Goal: Task Accomplishment & Management: Complete application form

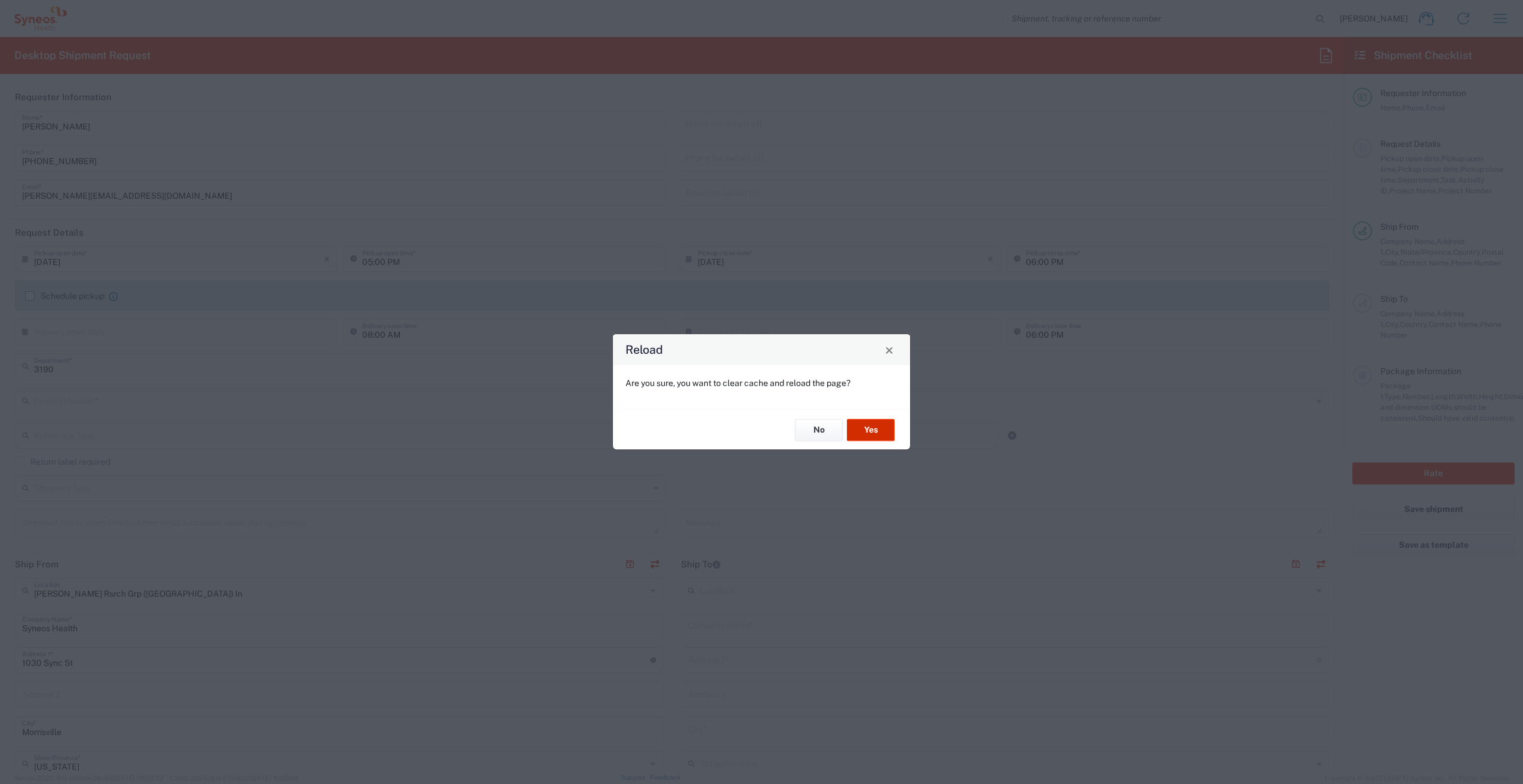
click at [886, 429] on button "Yes" at bounding box center [871, 429] width 48 height 22
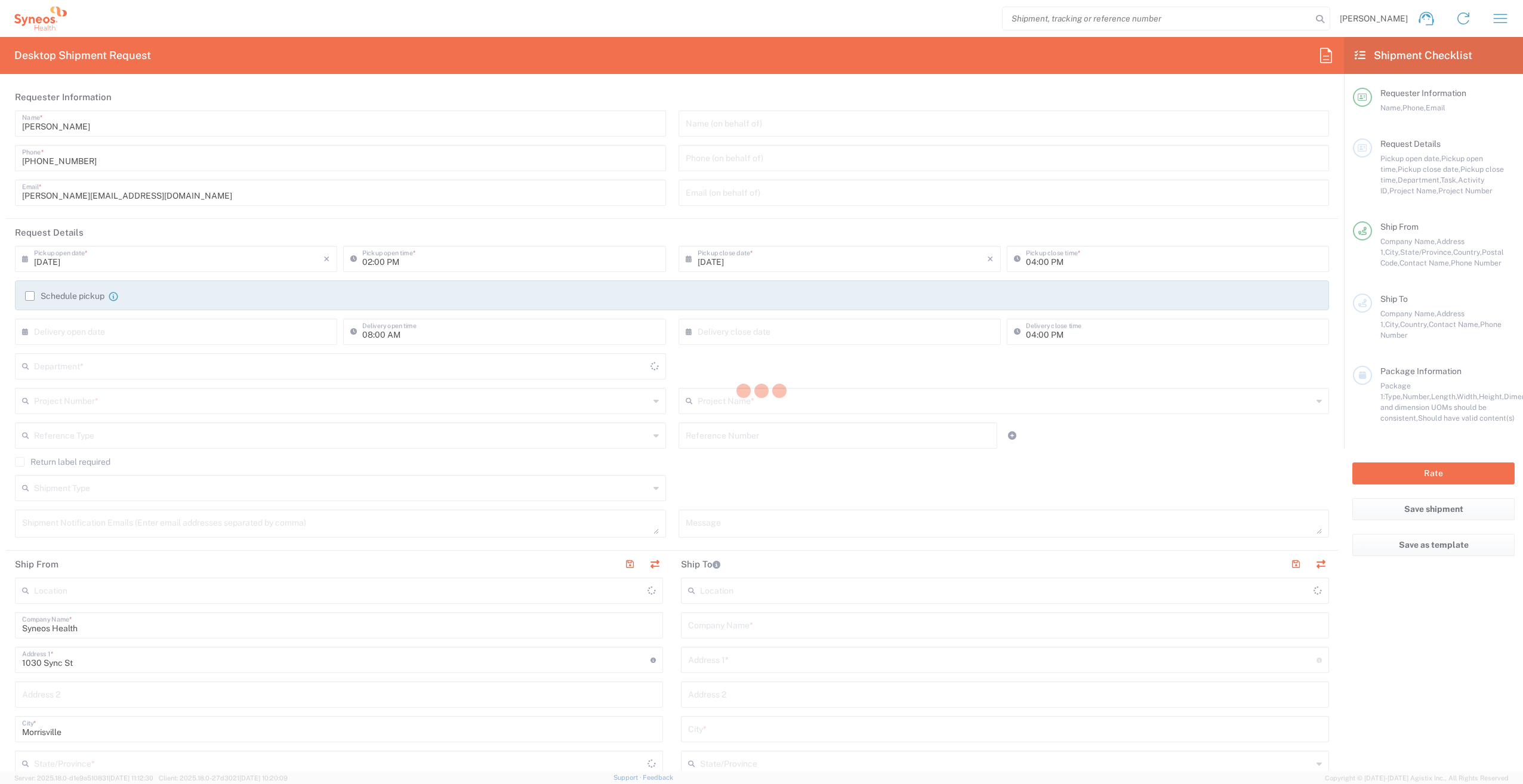
type input "[US_STATE]"
type input "[GEOGRAPHIC_DATA]"
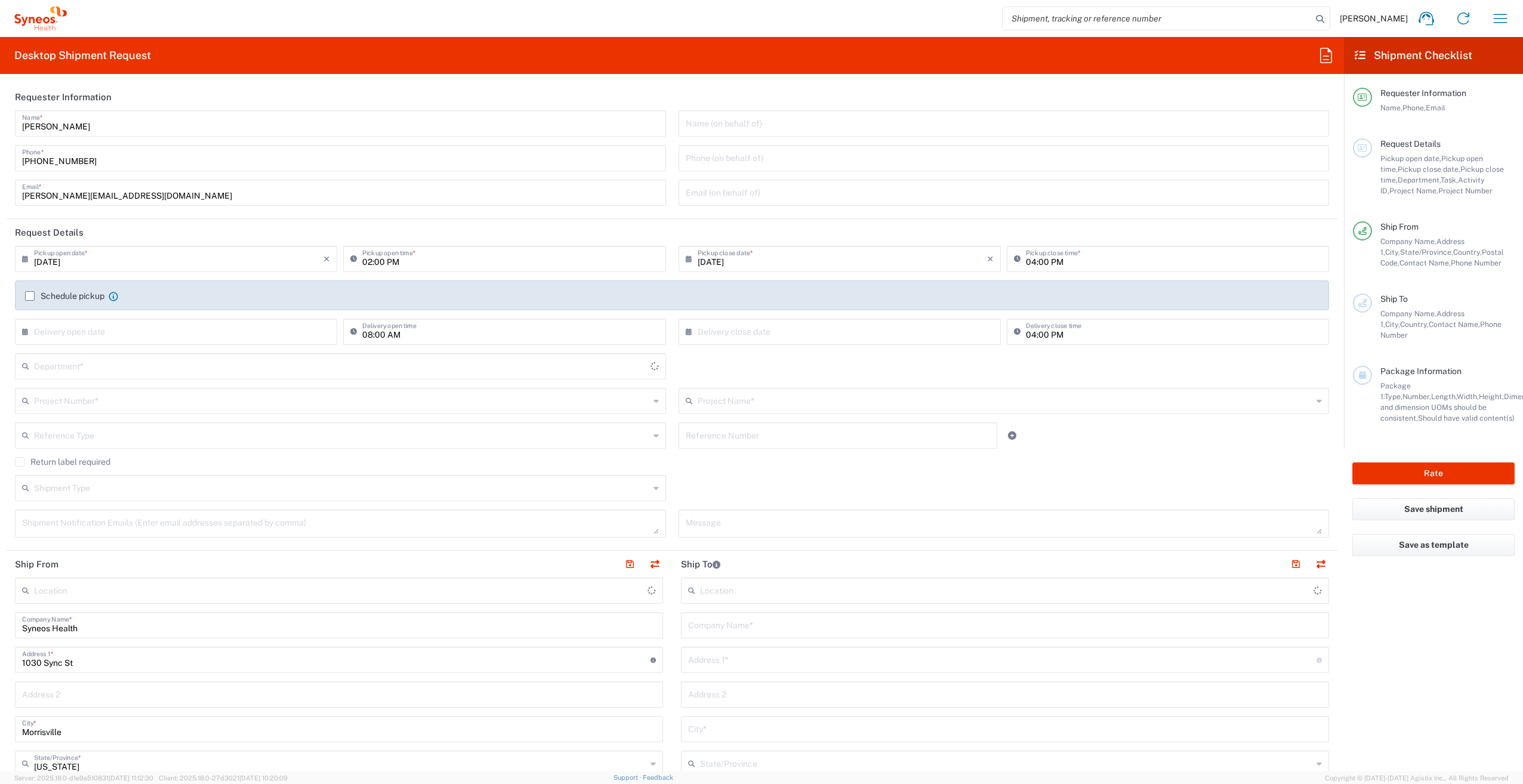
type input "3190"
type input "[PERSON_NAME] Rsrch Grp ([GEOGRAPHIC_DATA]) In"
click at [149, 397] on input "text" at bounding box center [341, 399] width 615 height 21
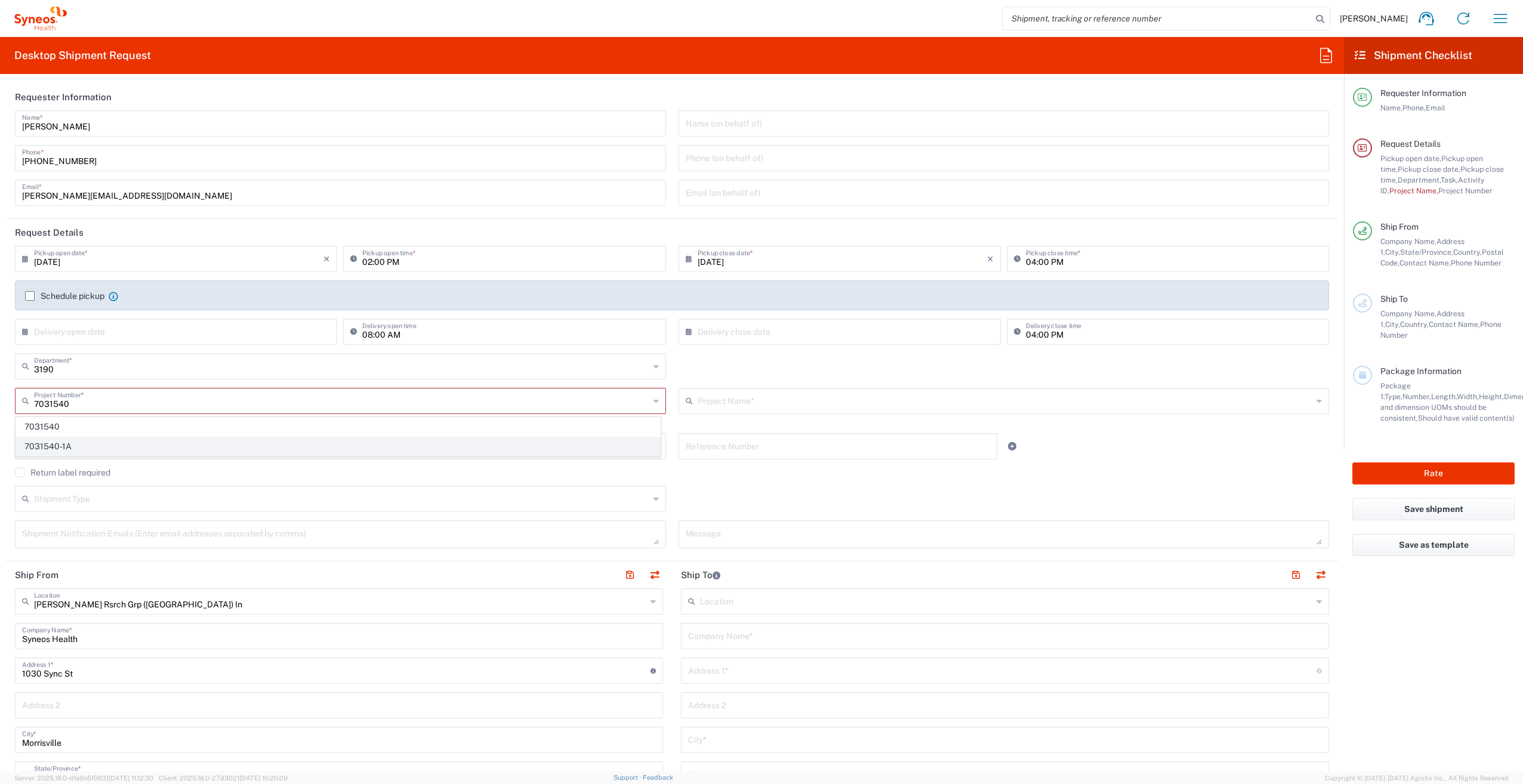
click at [121, 444] on span "7031540-1A" at bounding box center [338, 447] width 644 height 18
type input "7031540-1A"
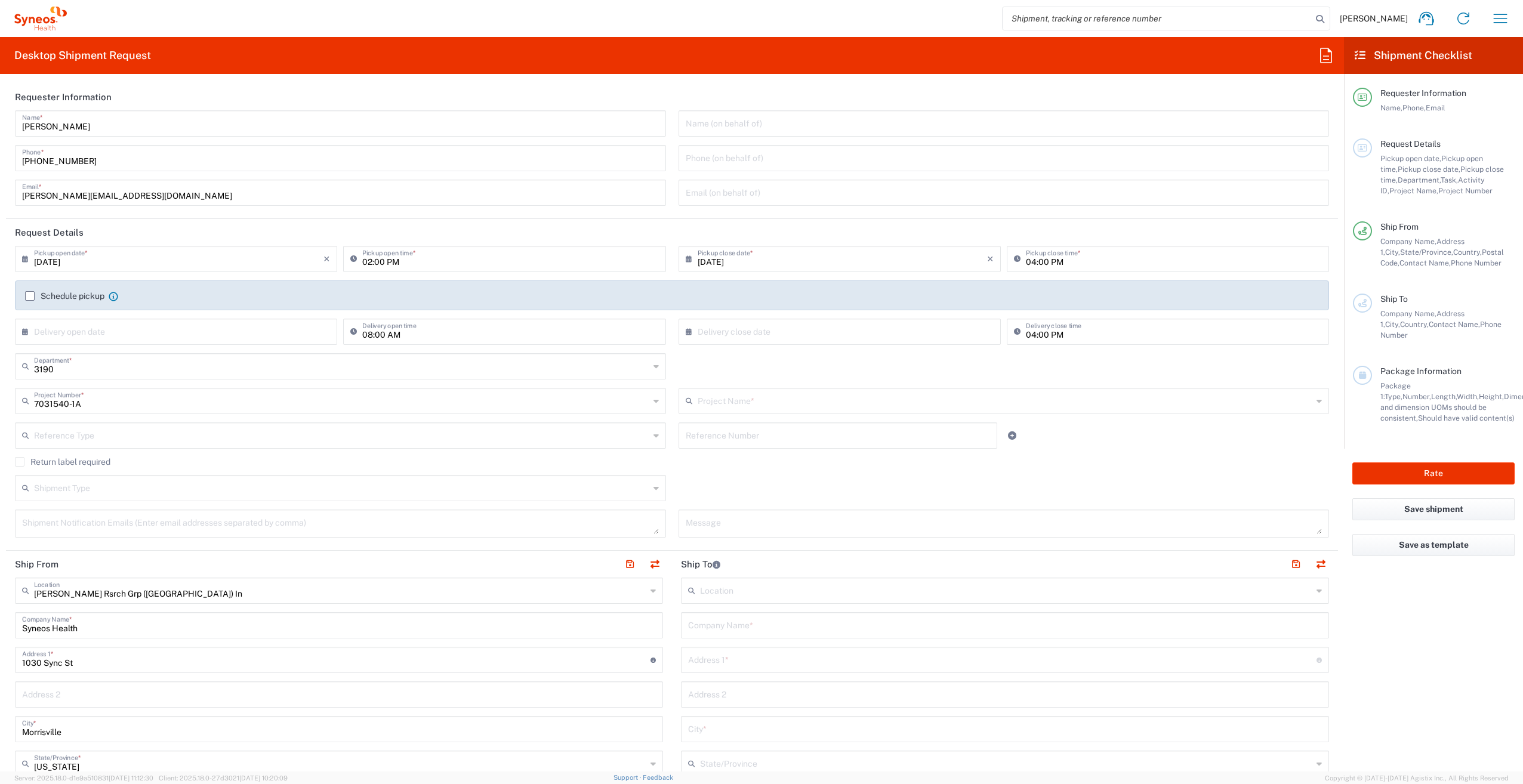
type input "802-SYN-065A"
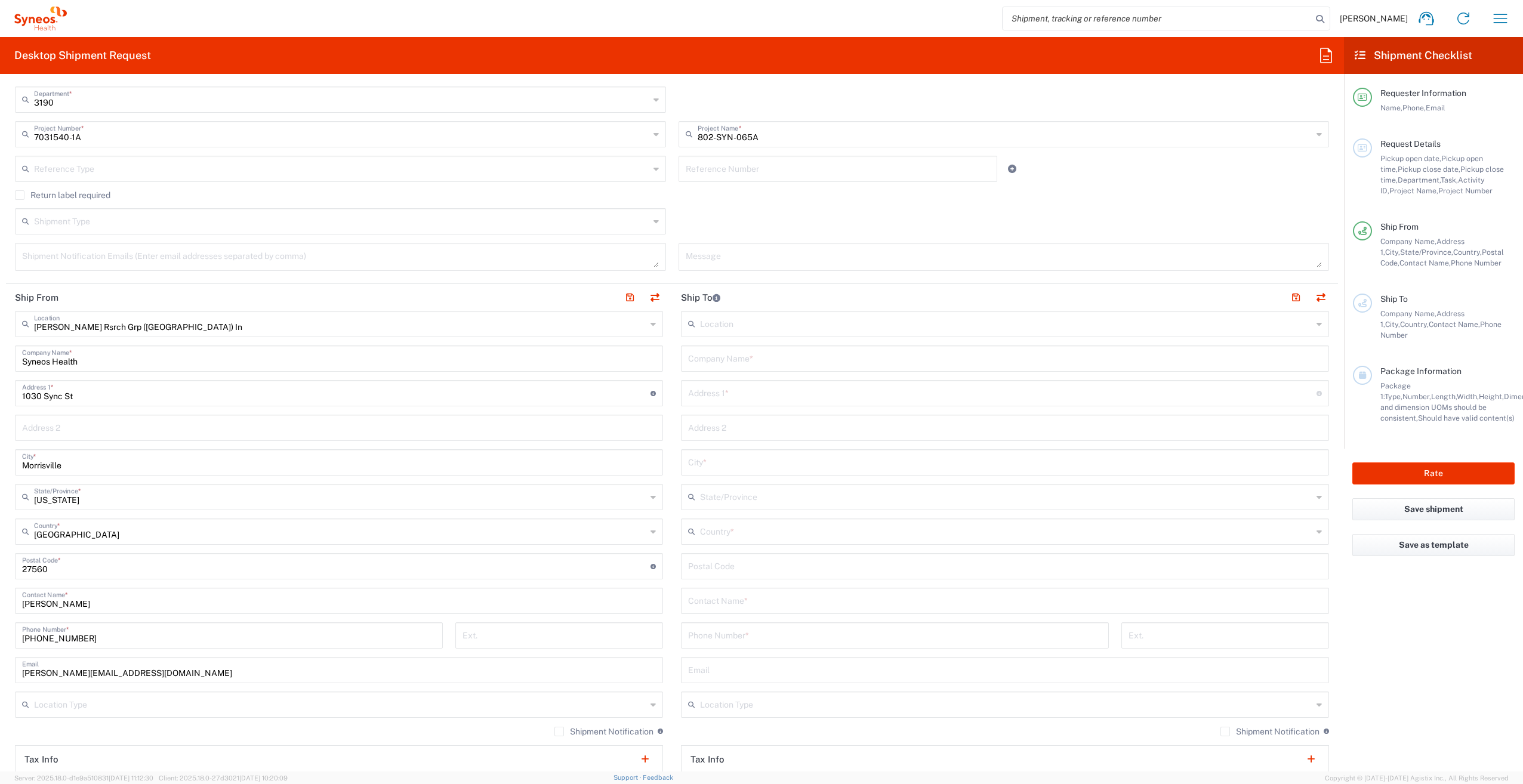
scroll to position [268, 0]
click at [132, 360] on input "Syneos Health" at bounding box center [339, 356] width 634 height 21
type input "S"
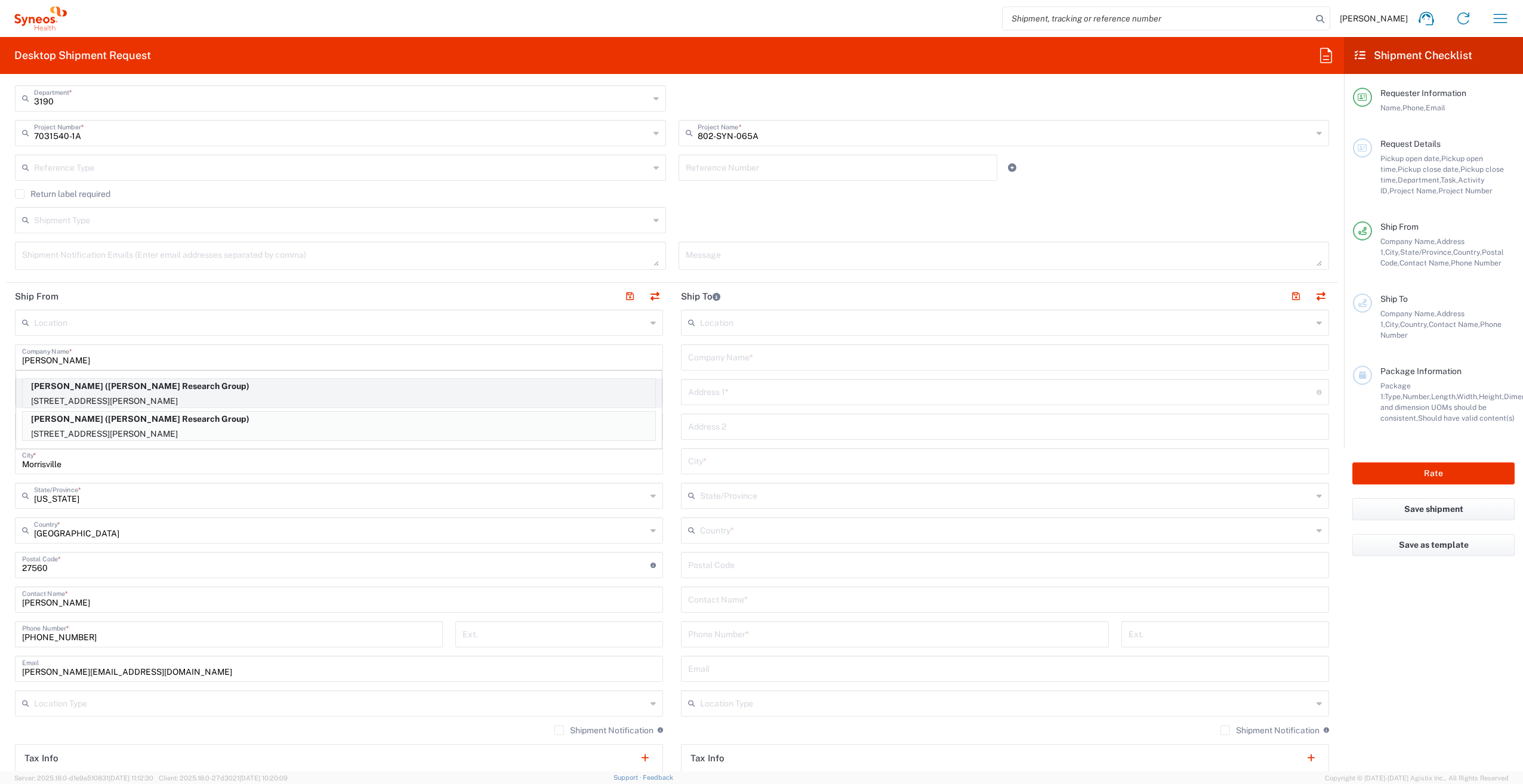
click at [147, 396] on p "197 Latham Road, MINEOLA, NY, 11501, US" at bounding box center [339, 401] width 633 height 15
type input "Anne Falotico"
type input "197 Latham Road"
type input "MINEOLA"
type input "[US_STATE]"
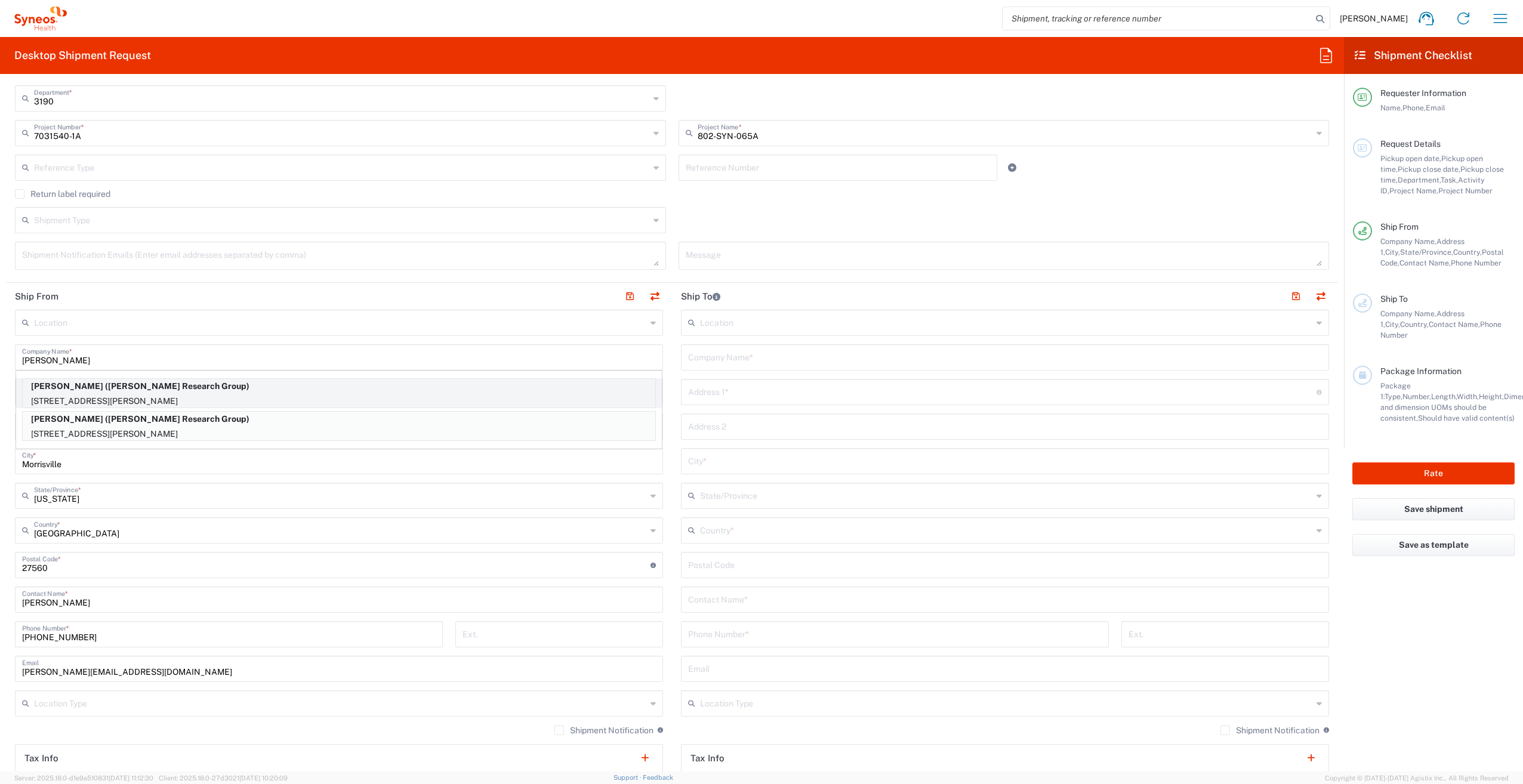
type input "11501"
type input "Illingworth Research Group"
type input "516-578-1942"
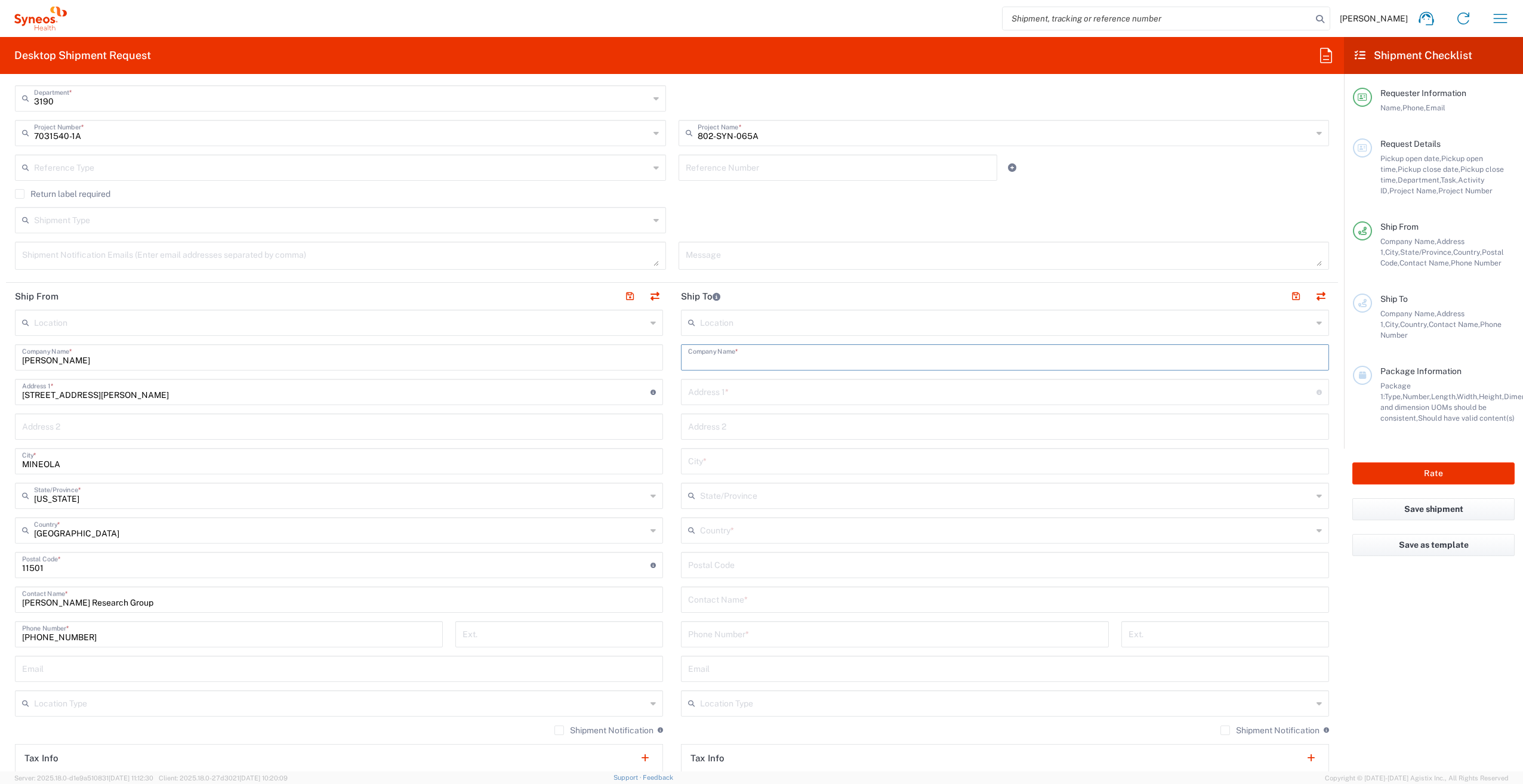
click at [848, 366] on input "text" at bounding box center [1006, 356] width 634 height 21
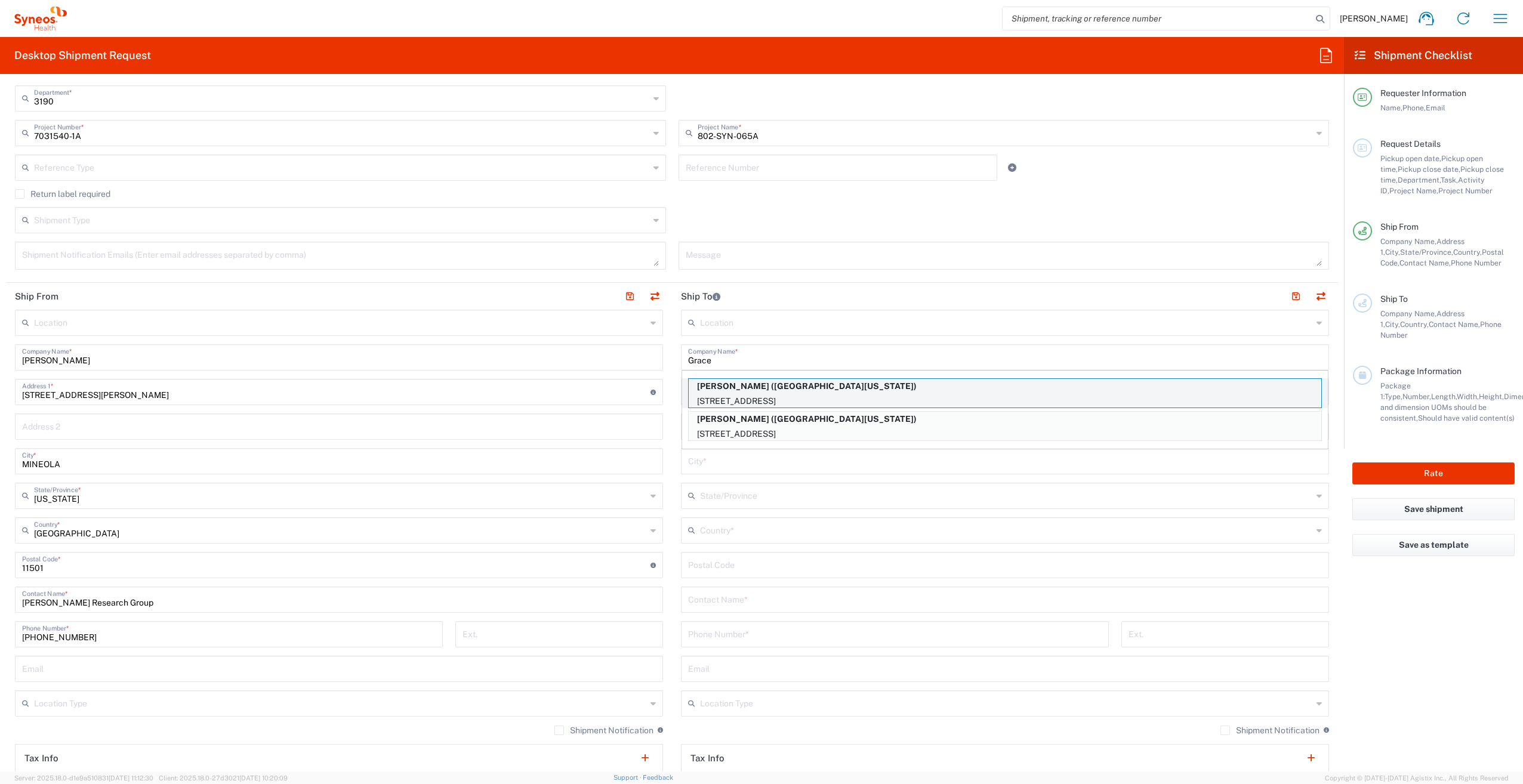
click at [849, 395] on p "10 S. Pine Street, MSTF 300B, Baltimore, MD, 21201, US" at bounding box center [1006, 401] width 633 height 15
type input "Grace Welch"
type input "10 S. Pine Street"
type input "MSTF 300B"
type input "Baltimore"
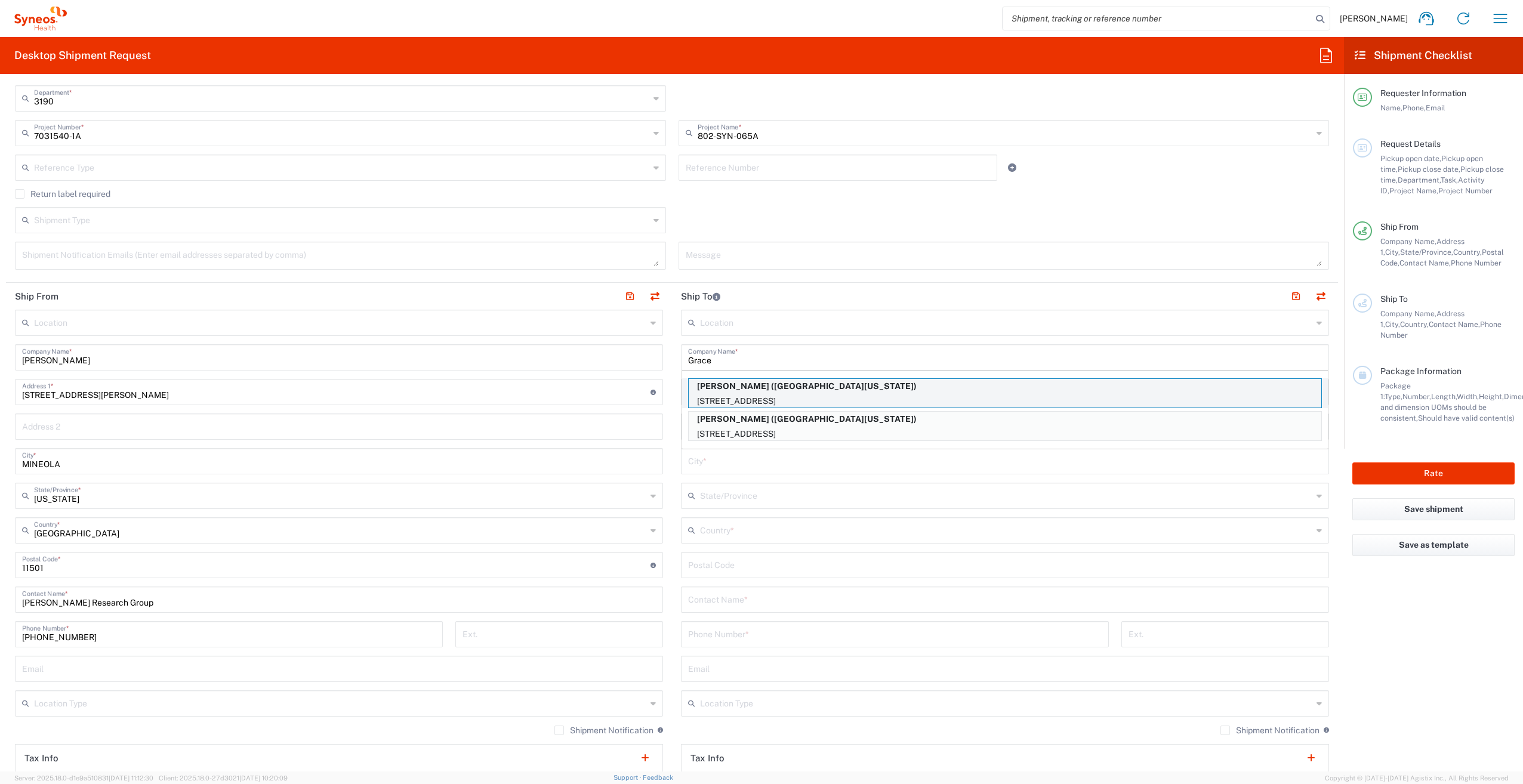
type input "[GEOGRAPHIC_DATA]"
type input "21201"
type input "University of Maryland"
type input "410-706-1375"
type input "[US_STATE]"
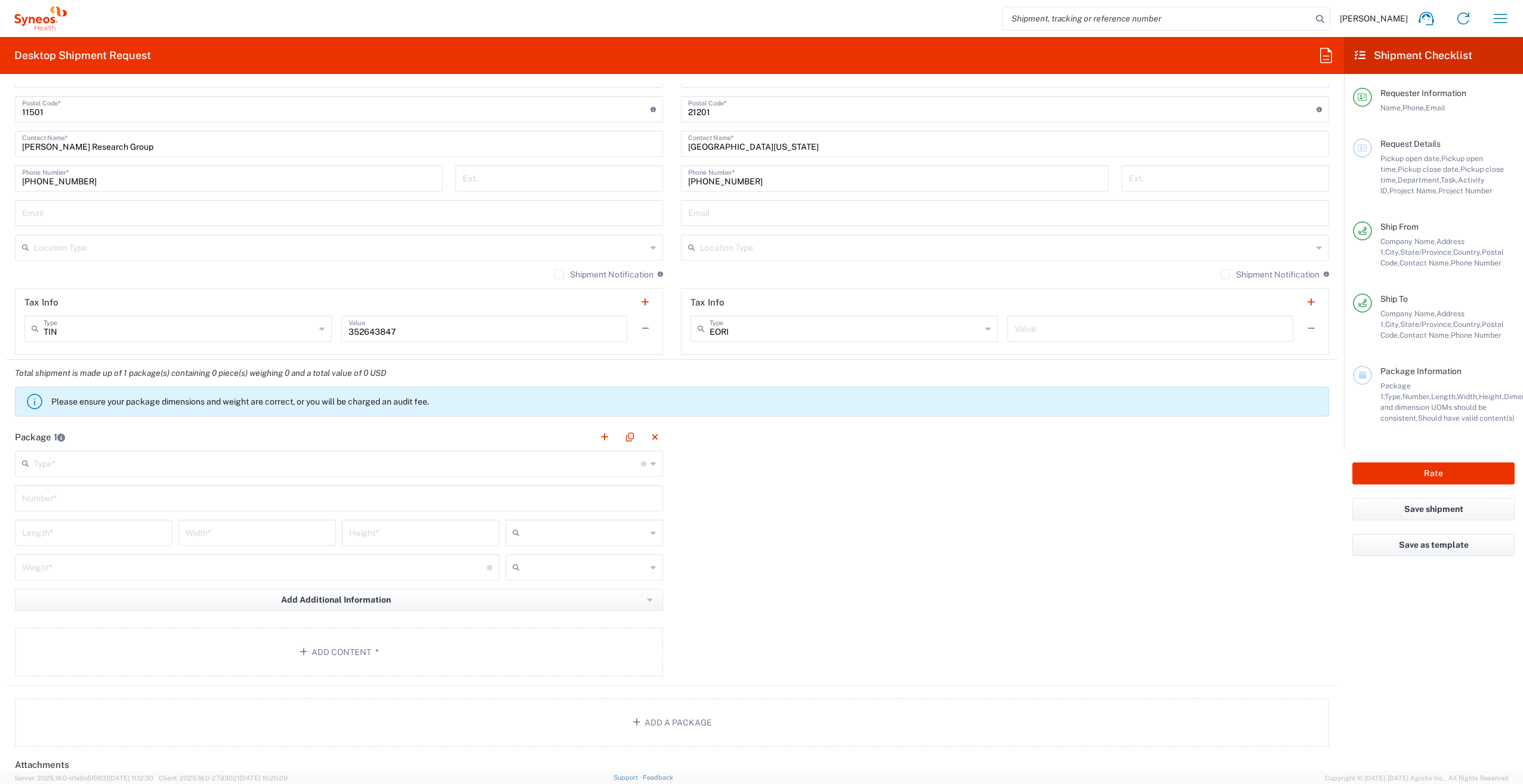
scroll to position [726, 0]
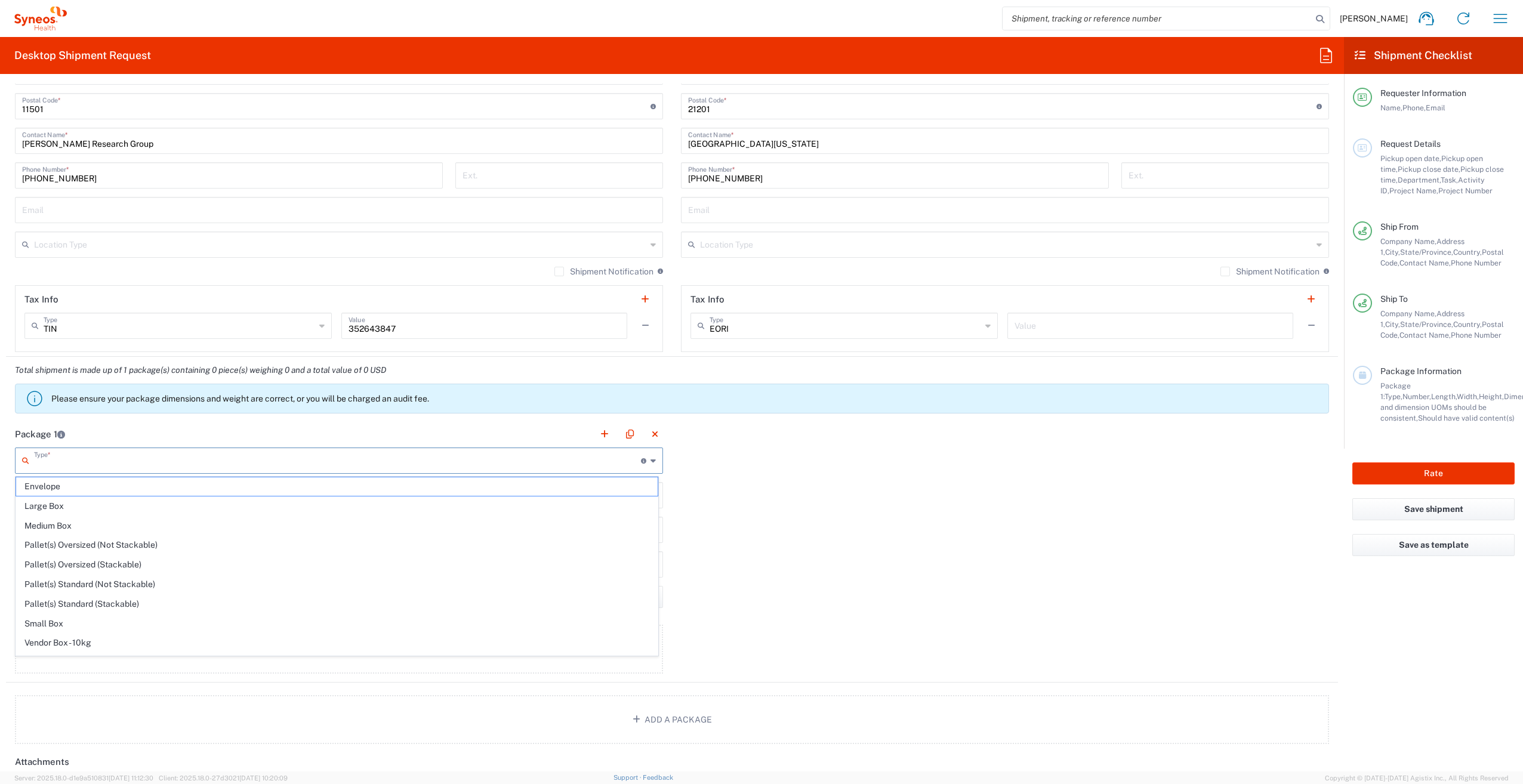
click at [307, 461] on input "text" at bounding box center [337, 460] width 607 height 21
click at [284, 488] on span "Envelope" at bounding box center [337, 486] width 642 height 18
type input "Envelope"
type input "1"
type input "9.5"
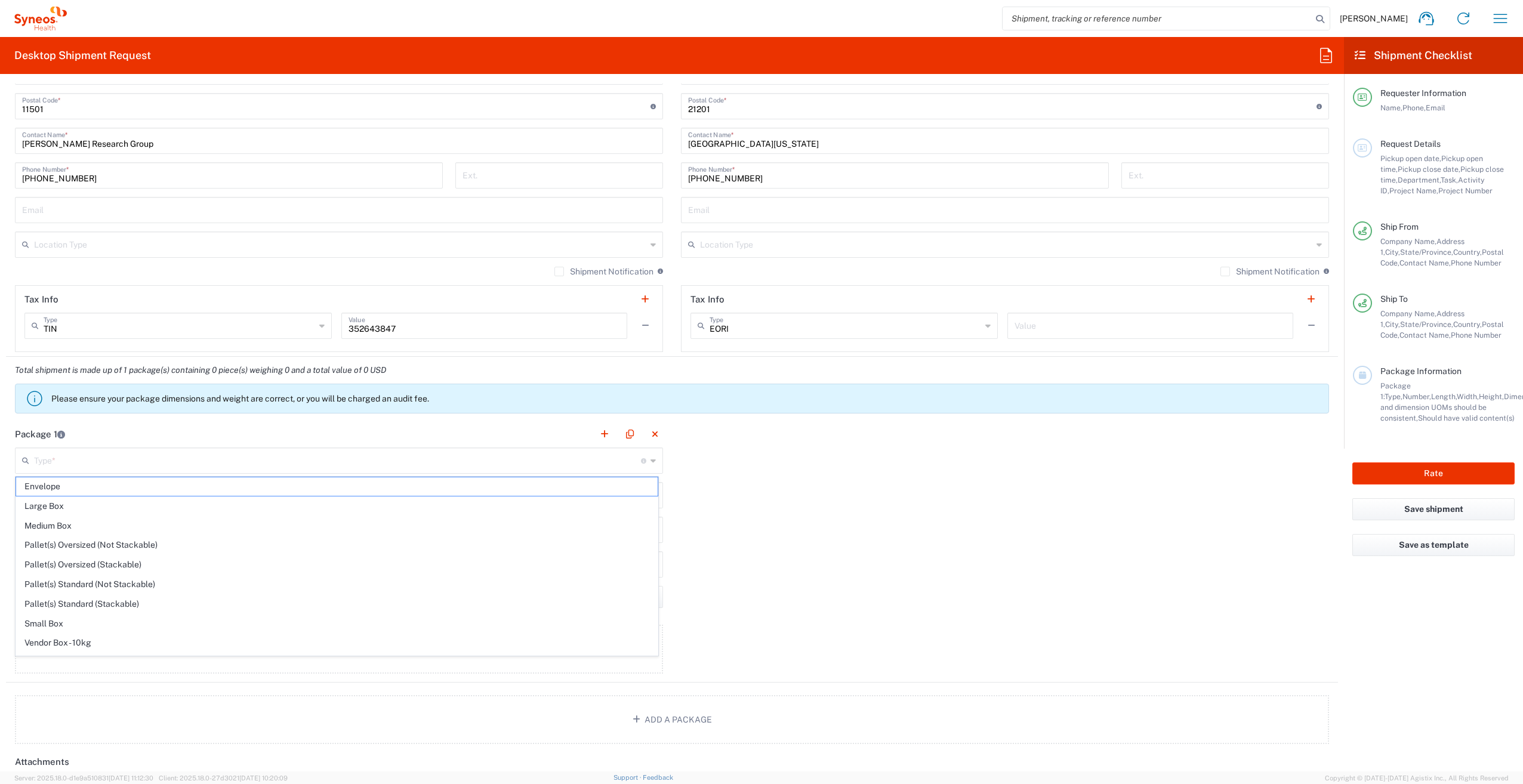
type input "12.5"
type input "0.25"
type input "in"
type input "0.45"
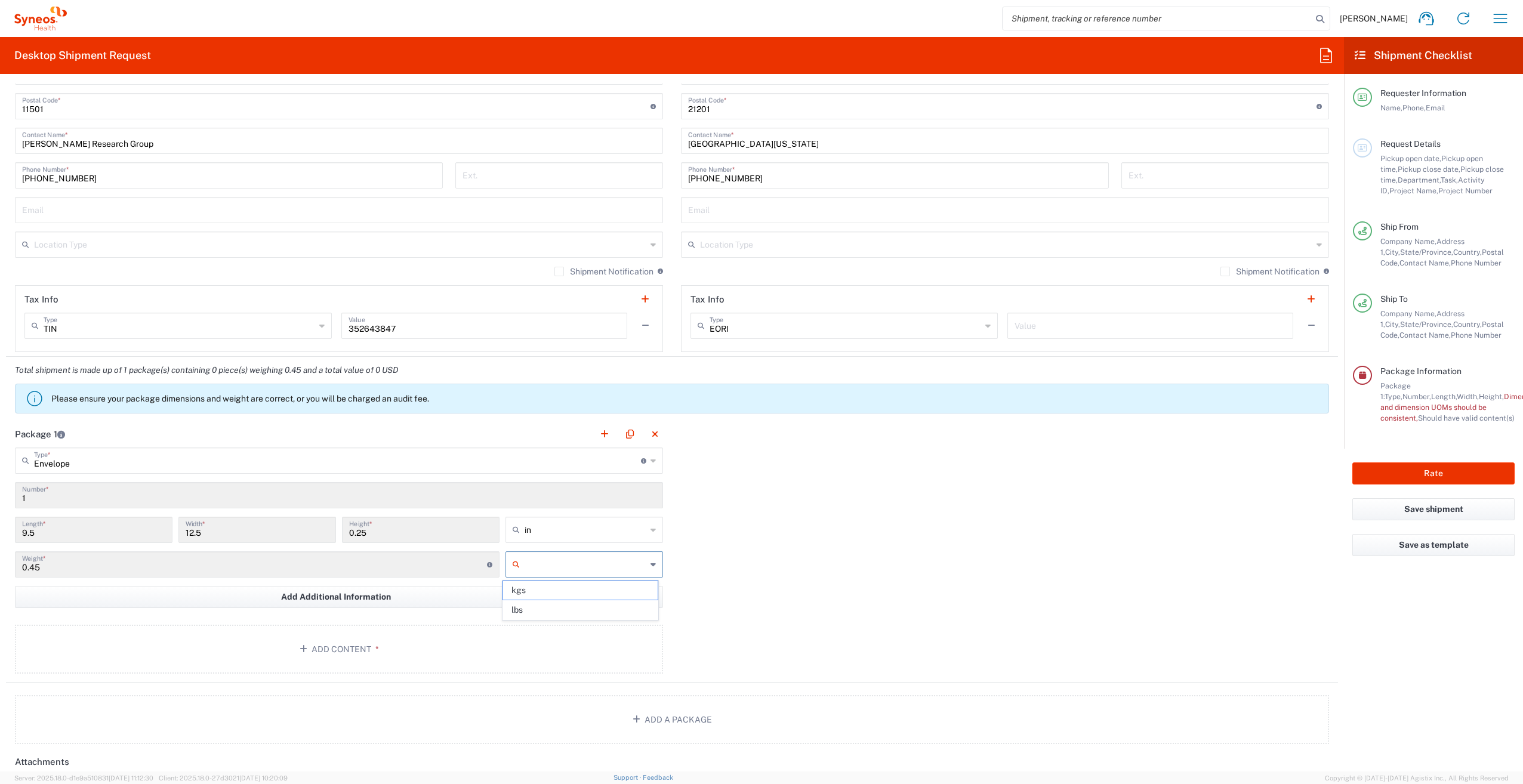
click at [563, 570] on input "text" at bounding box center [585, 564] width 122 height 19
click at [566, 609] on span "lbs" at bounding box center [580, 610] width 154 height 18
type input "lbs"
click at [497, 658] on button "Add Content *" at bounding box center [338, 650] width 648 height 49
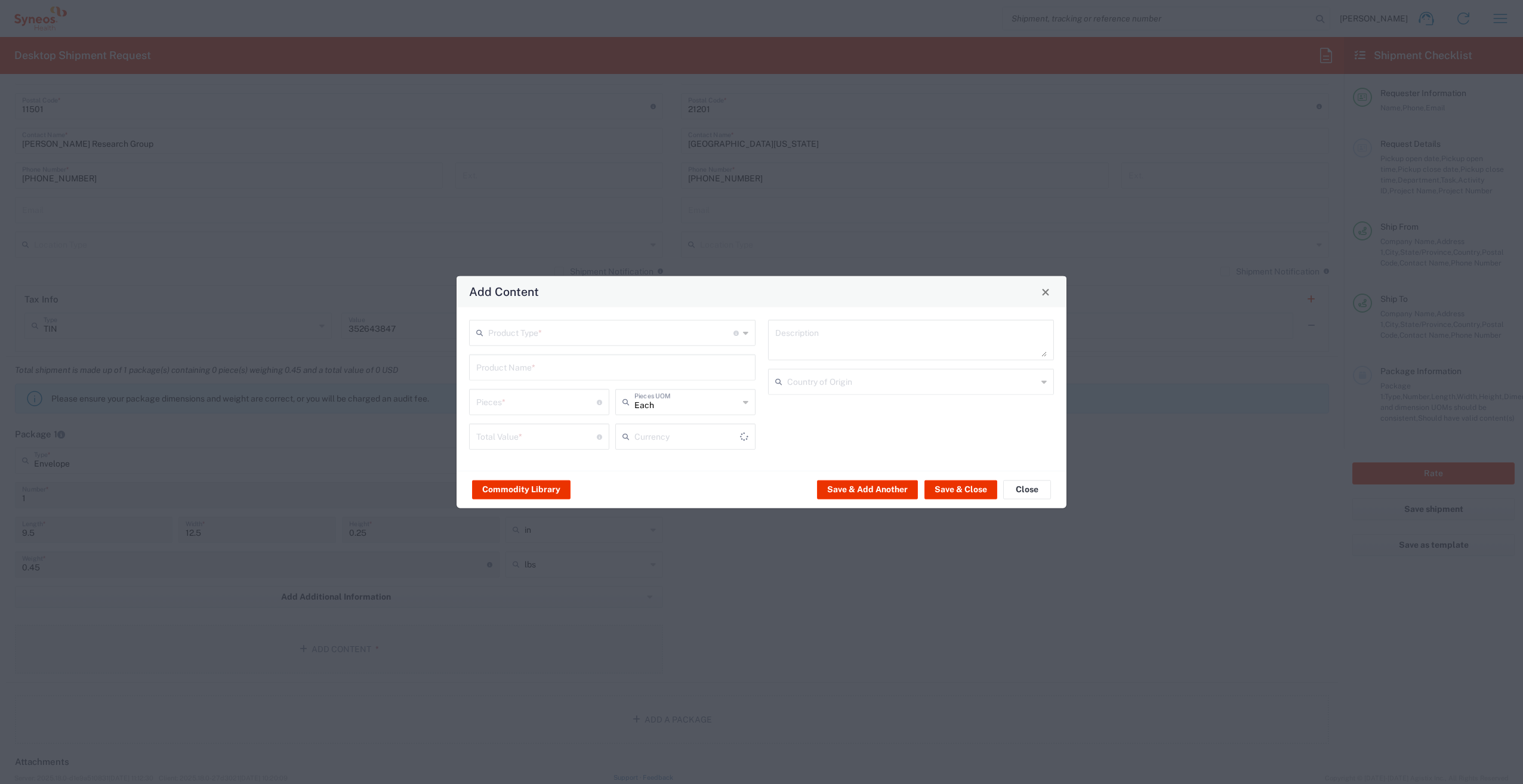
type input "US Dollar"
click at [536, 336] on input "text" at bounding box center [611, 332] width 245 height 21
click at [538, 360] on span "Documents" at bounding box center [612, 359] width 284 height 18
type input "Documents"
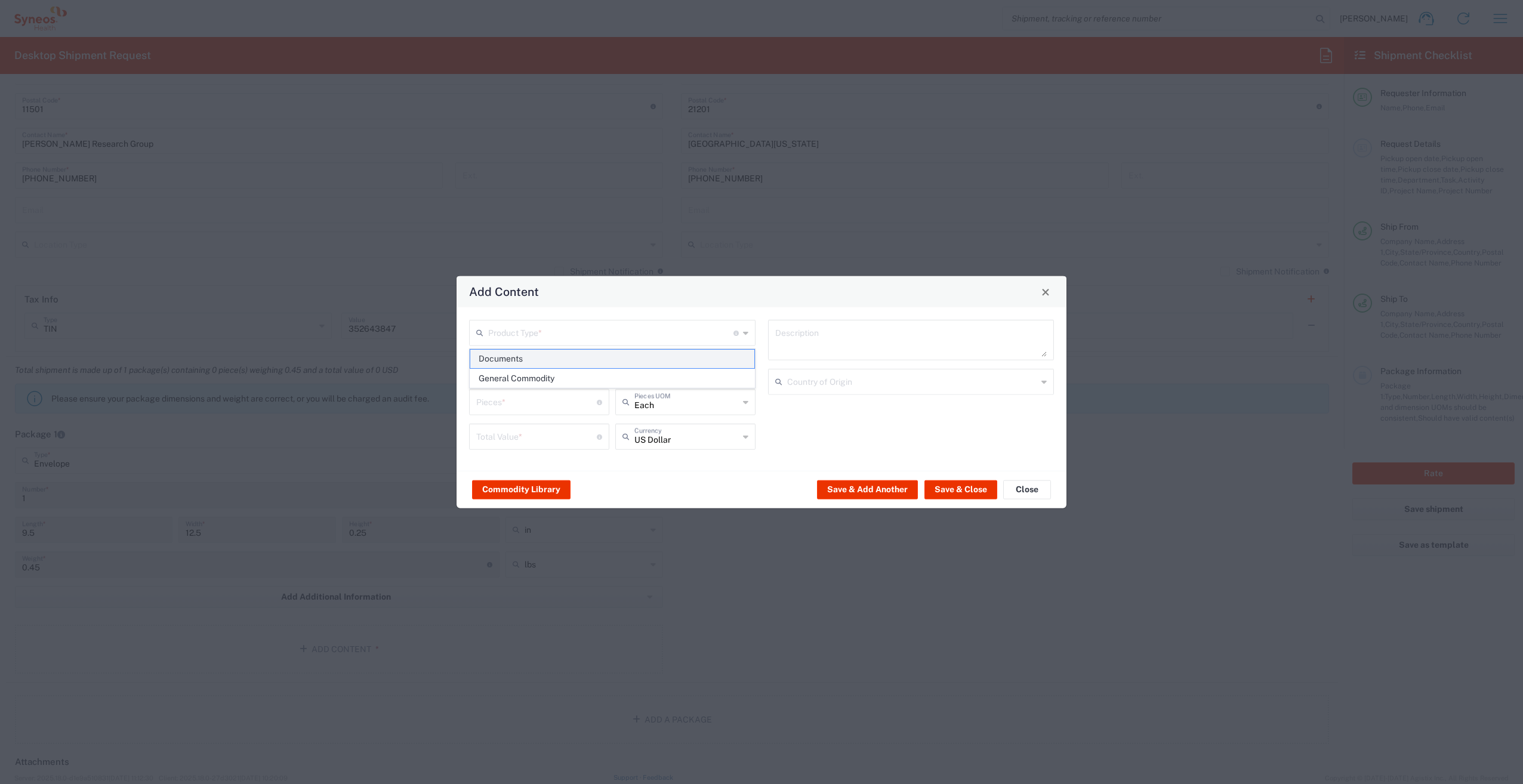
type input "1"
type textarea "Documents"
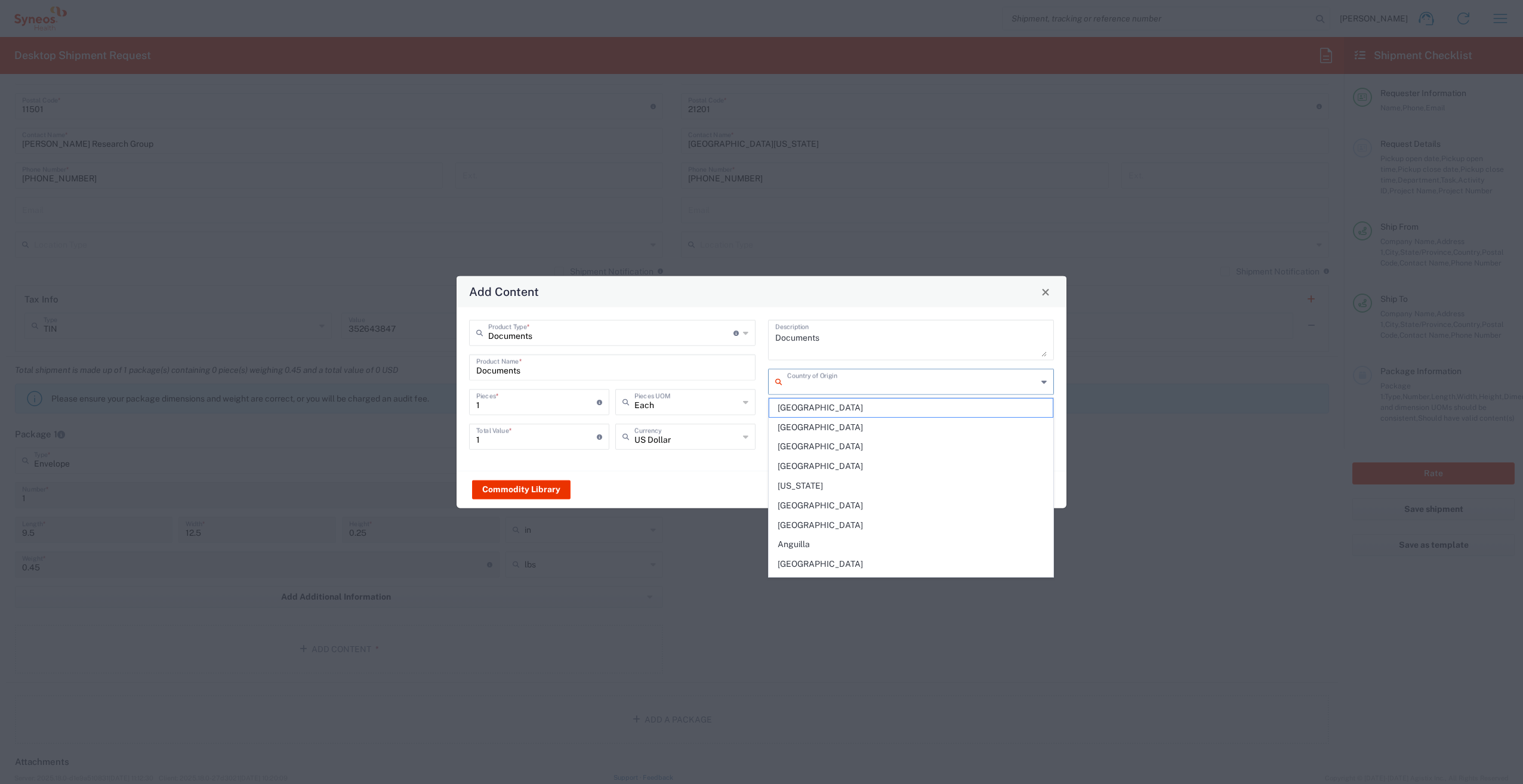
click at [865, 379] on input "text" at bounding box center [912, 381] width 250 height 21
drag, startPoint x: 872, startPoint y: 336, endPoint x: 906, endPoint y: 296, distance: 52.5
click at [906, 296] on div "Add Content Documents Product Type * Document: Paper document generated interna…" at bounding box center [762, 392] width 612 height 233
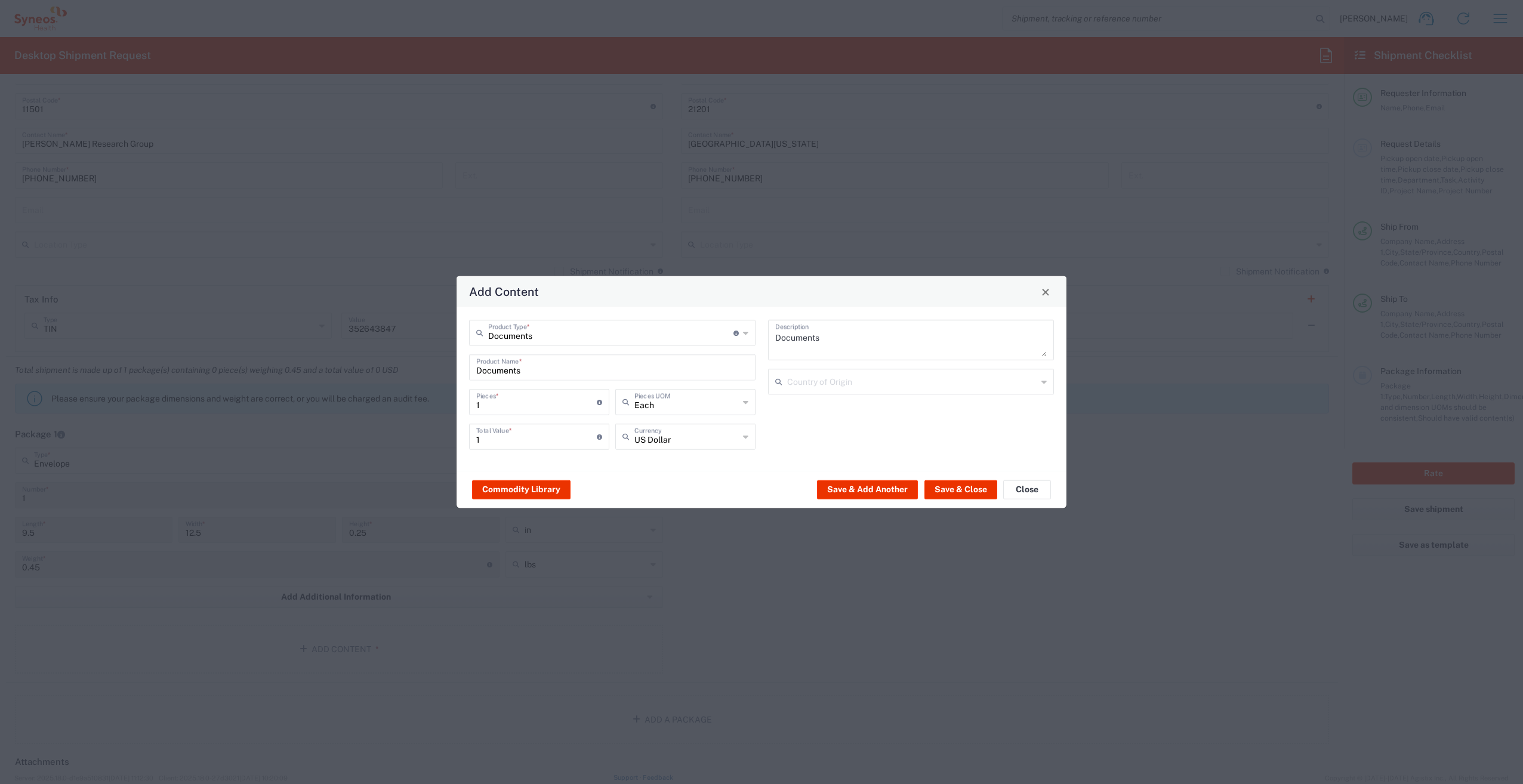
click at [906, 296] on div "Add Content" at bounding box center [762, 291] width 610 height 31
click at [966, 479] on div "Commodity Library Save & Add Another Save & Close Close" at bounding box center [762, 489] width 610 height 37
click at [969, 484] on button "Save & Close" at bounding box center [962, 489] width 73 height 19
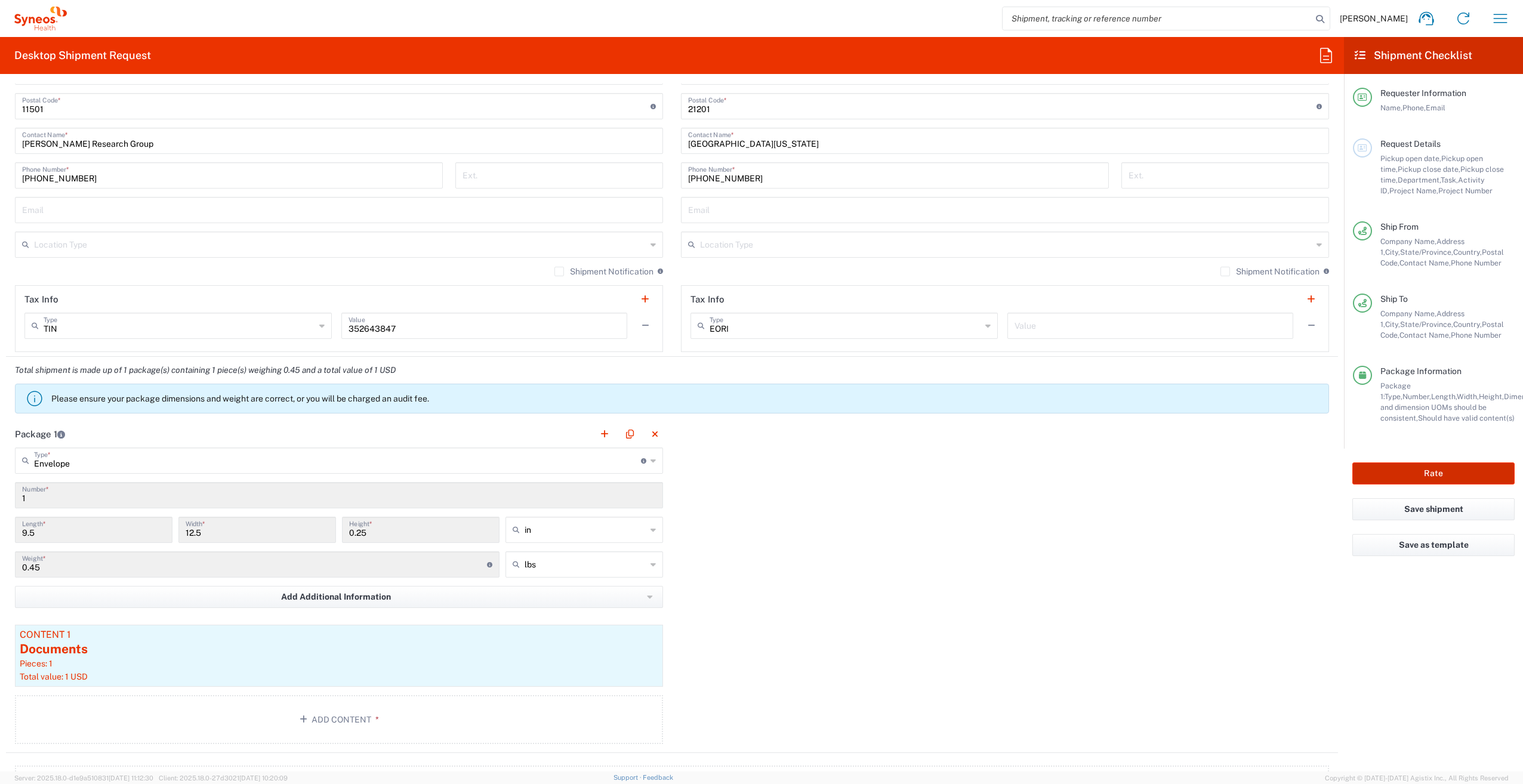
click at [1472, 470] on button "Rate" at bounding box center [1434, 473] width 163 height 22
type input "7031540-1A"
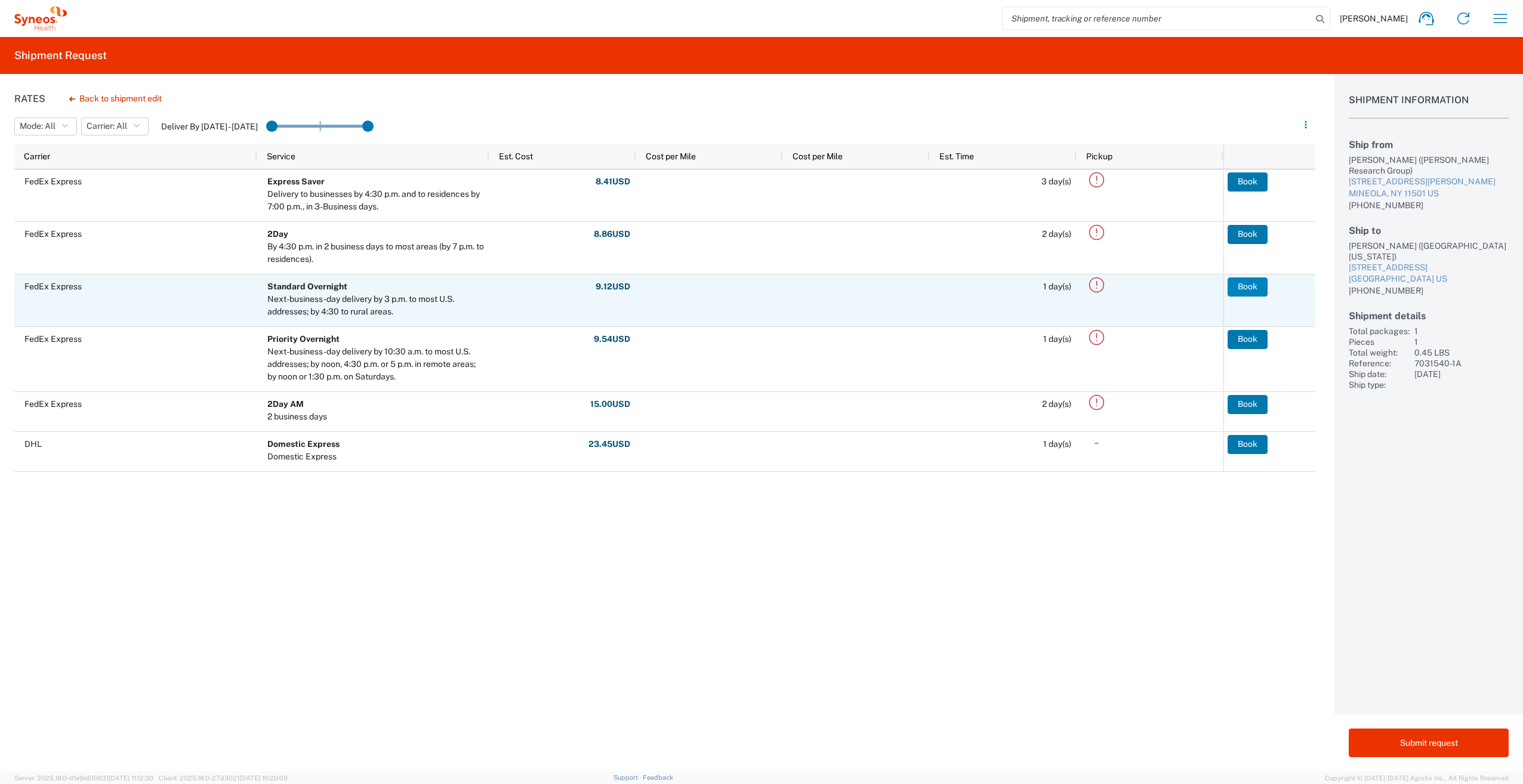
click at [1241, 284] on button "Book" at bounding box center [1248, 287] width 40 height 19
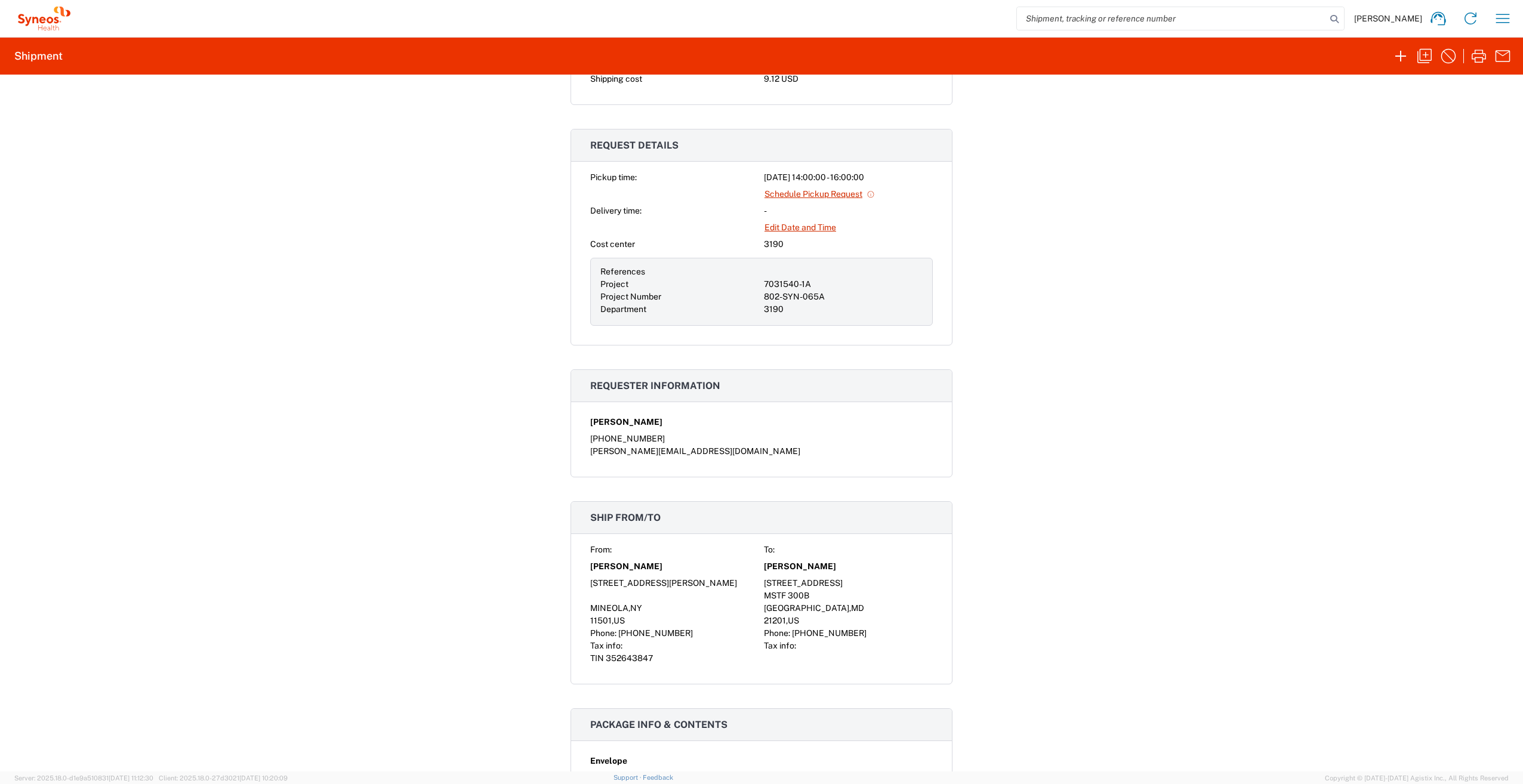
scroll to position [280, 0]
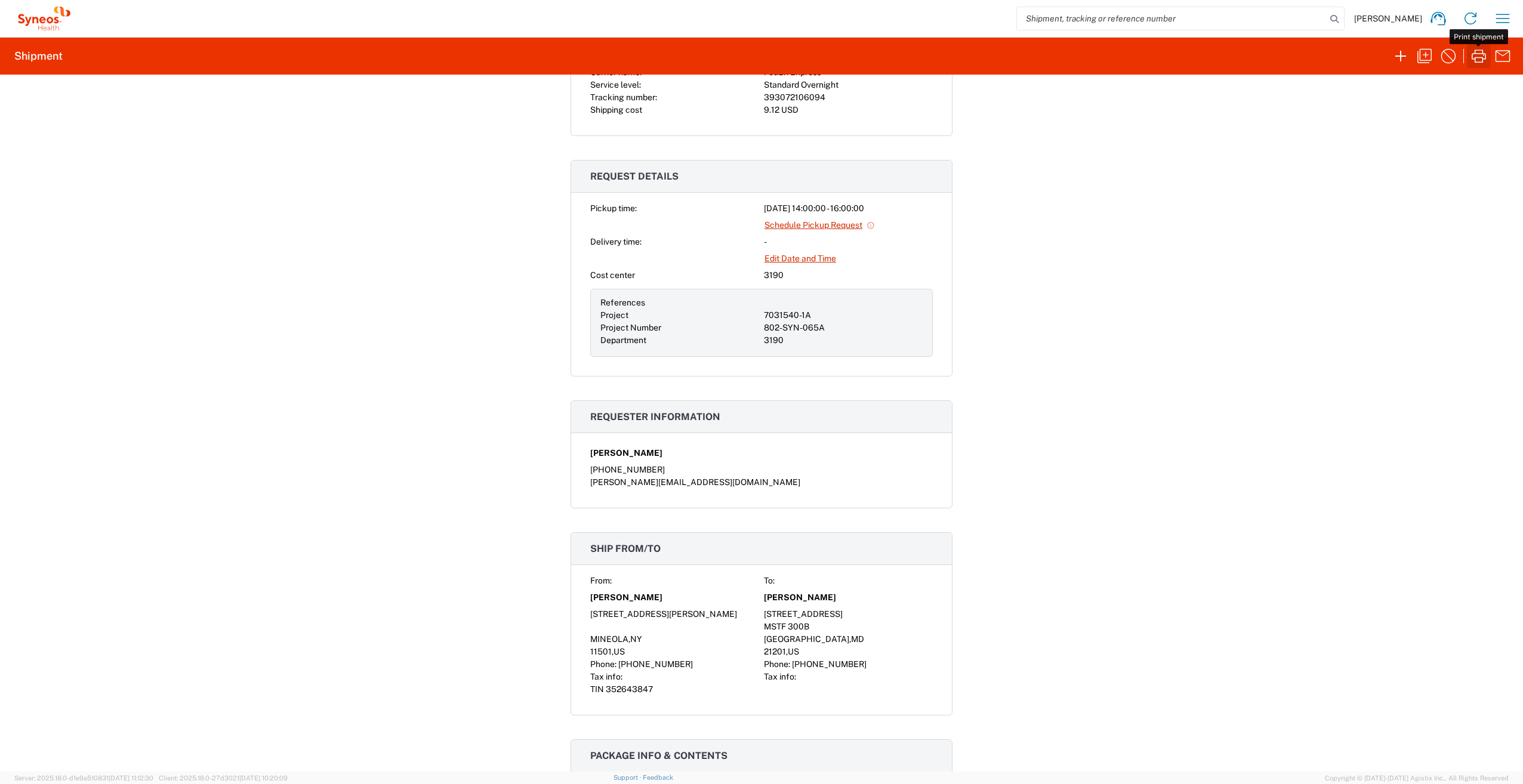
click at [1482, 54] on icon "button" at bounding box center [1479, 56] width 19 height 19
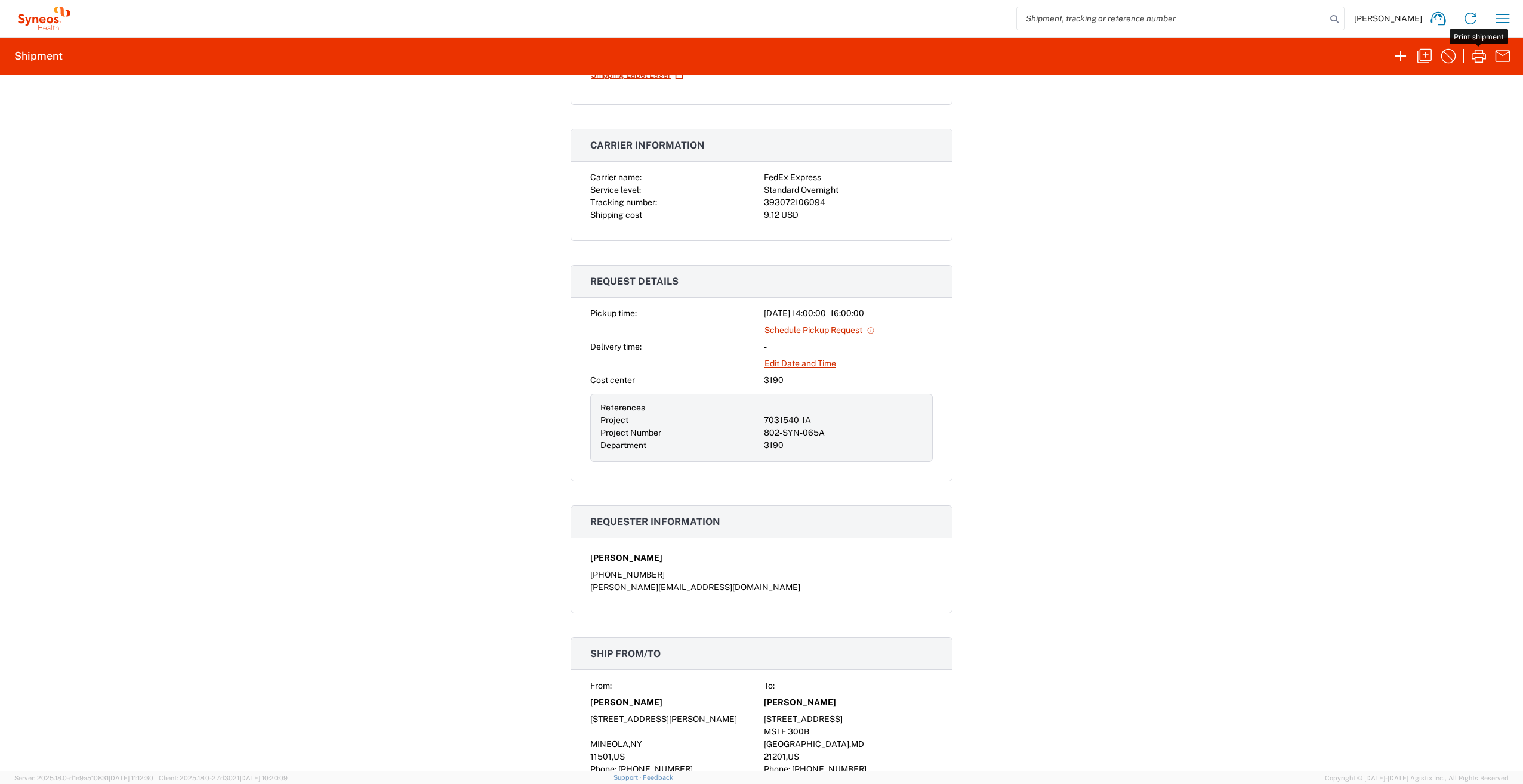
scroll to position [175, 0]
drag, startPoint x: 761, startPoint y: 202, endPoint x: 818, endPoint y: 198, distance: 57.1
click at [818, 198] on div "393072106094" at bounding box center [848, 203] width 169 height 13
copy div "393072106094"
